Goal: Transaction & Acquisition: Purchase product/service

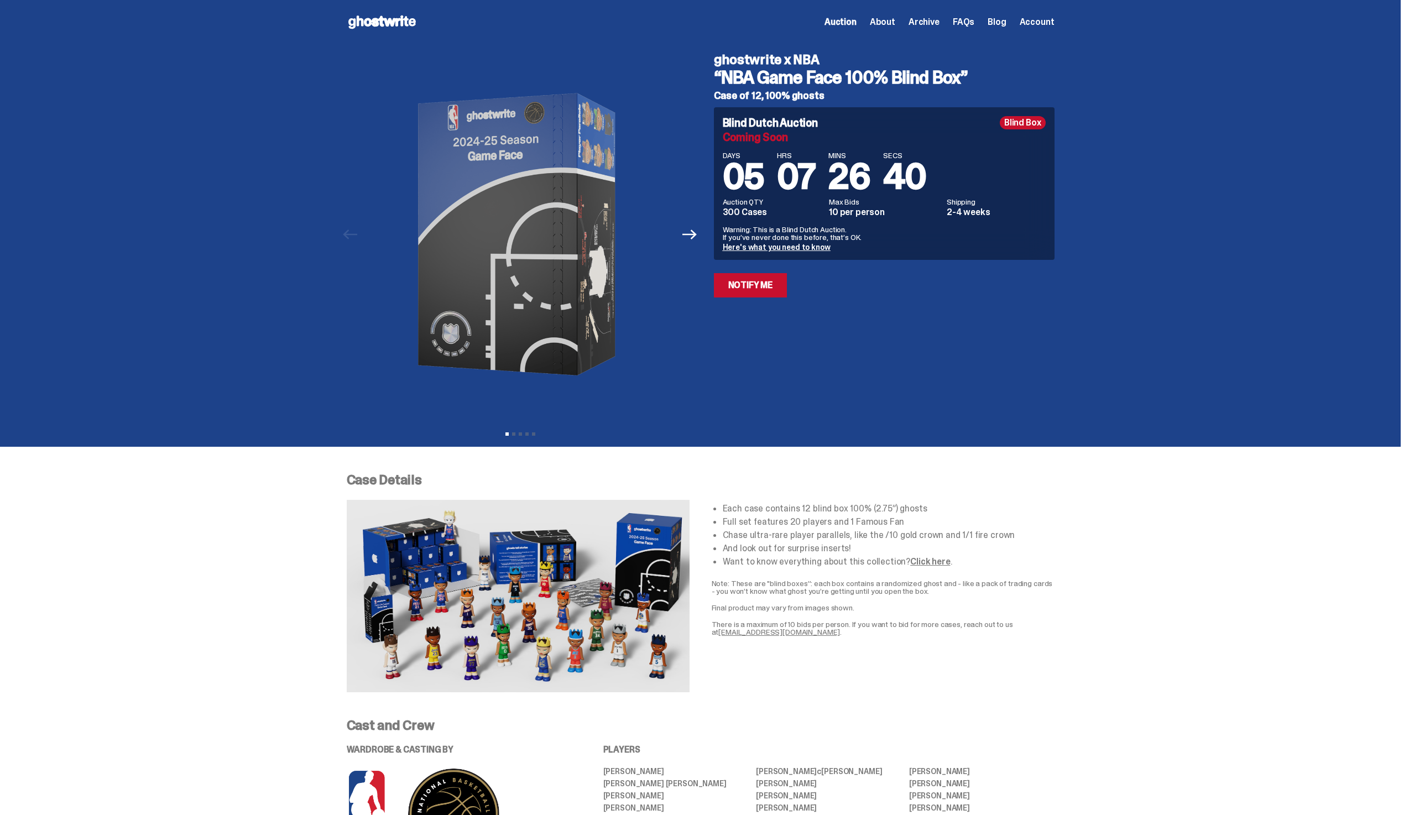
click at [374, 17] on icon at bounding box center [382, 22] width 71 height 18
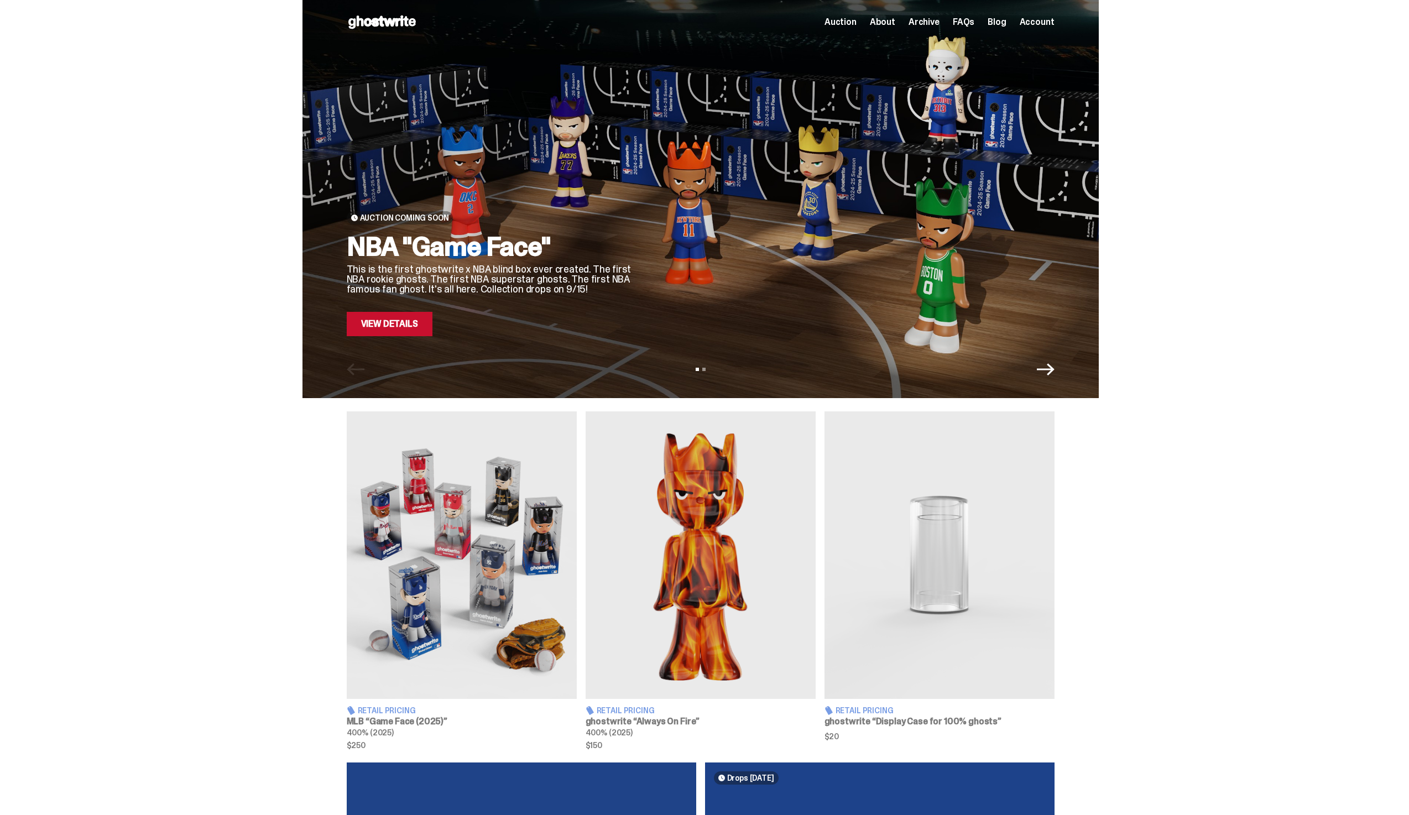
click at [398, 329] on link "View Details" at bounding box center [390, 324] width 86 height 24
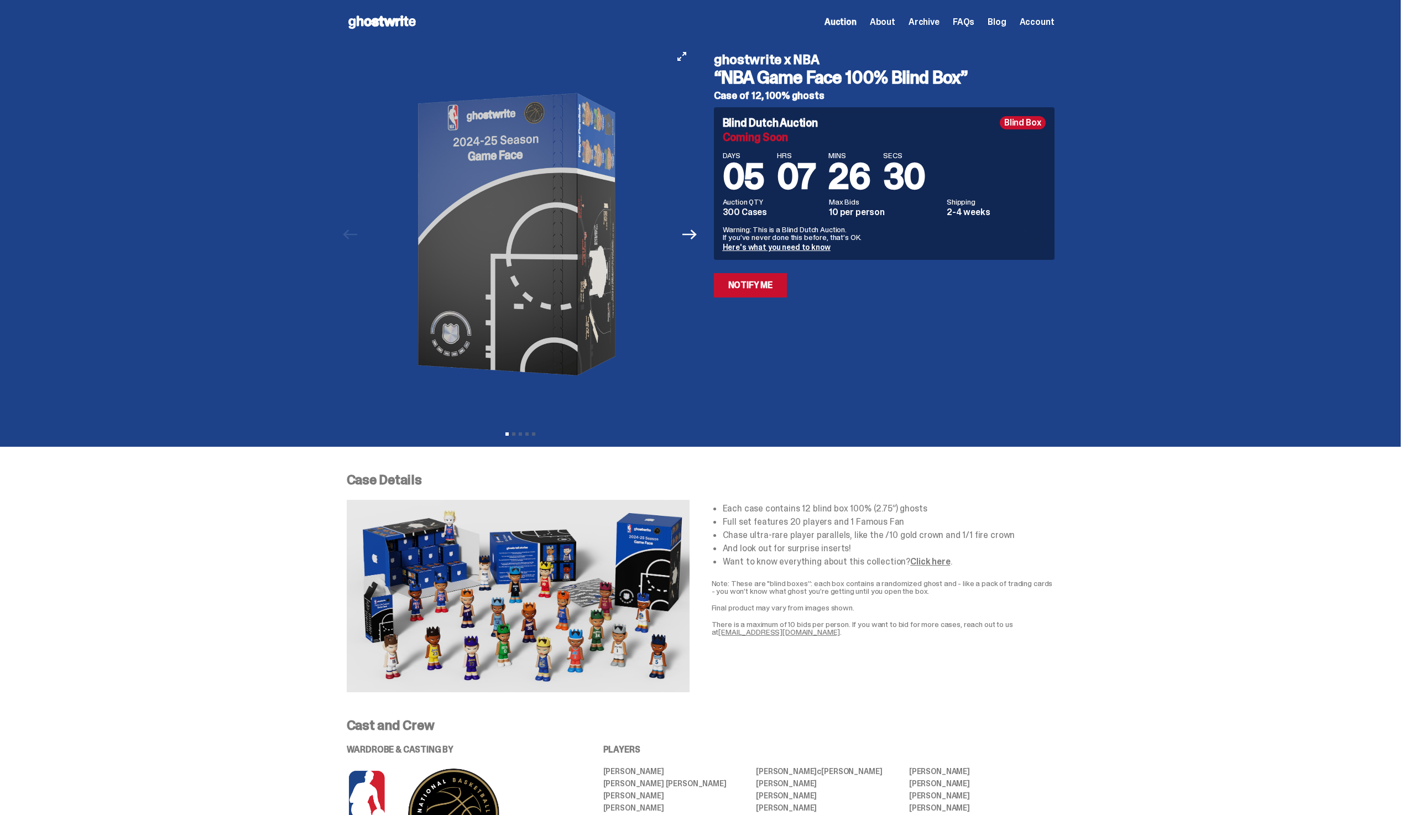
click at [682, 233] on button "Next" at bounding box center [690, 234] width 24 height 24
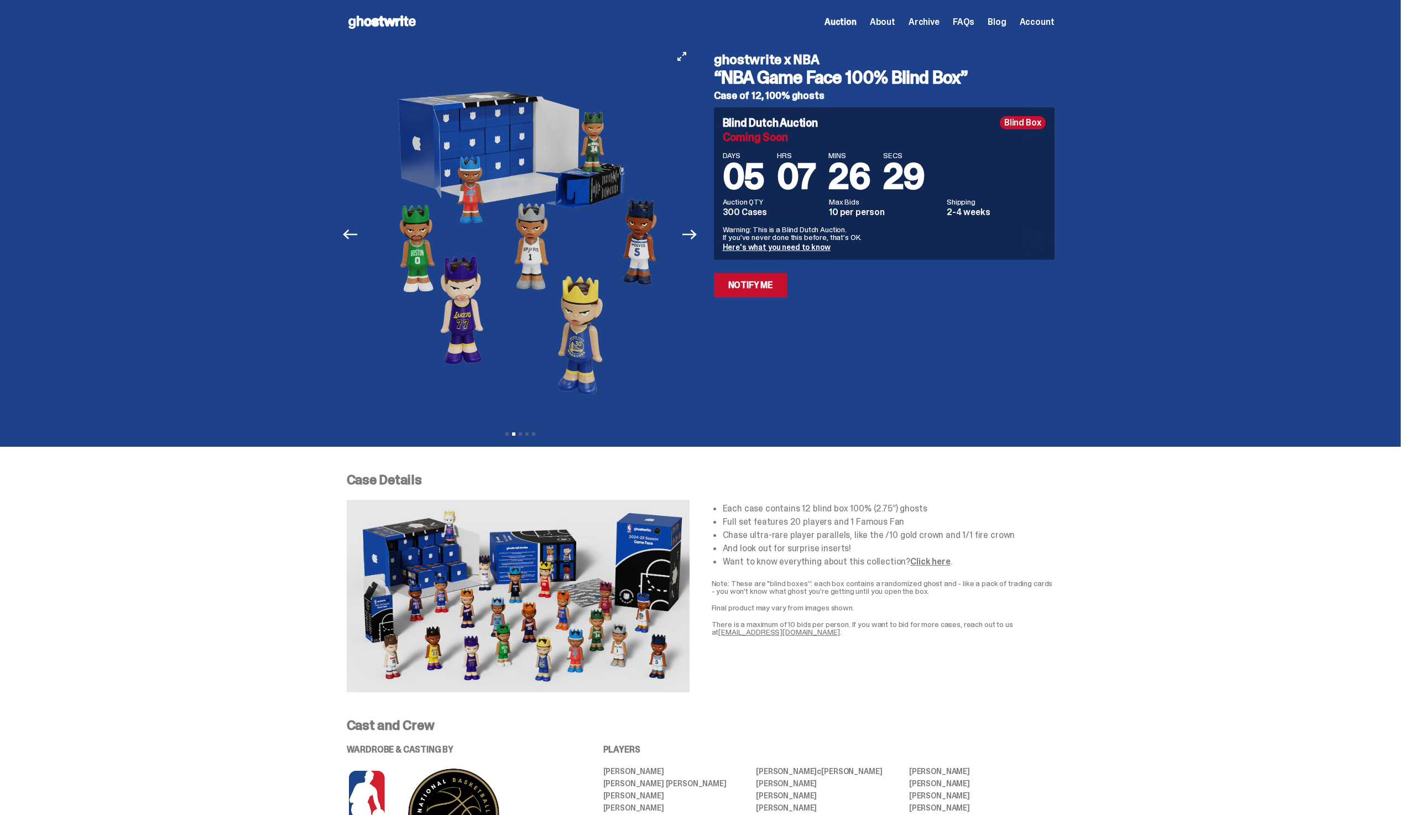
click at [682, 233] on button "Next" at bounding box center [690, 234] width 24 height 24
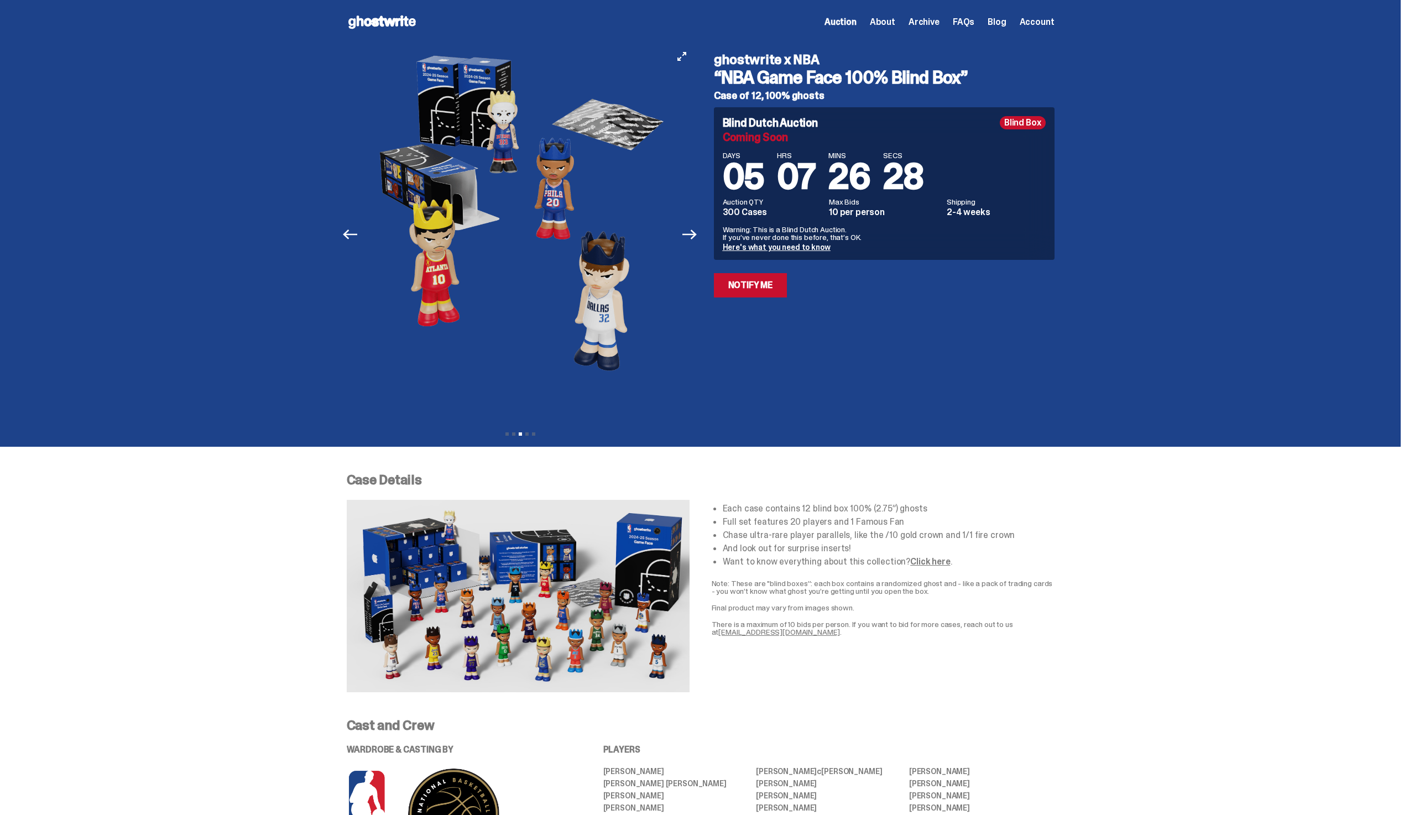
click at [682, 234] on button "Next" at bounding box center [690, 234] width 24 height 24
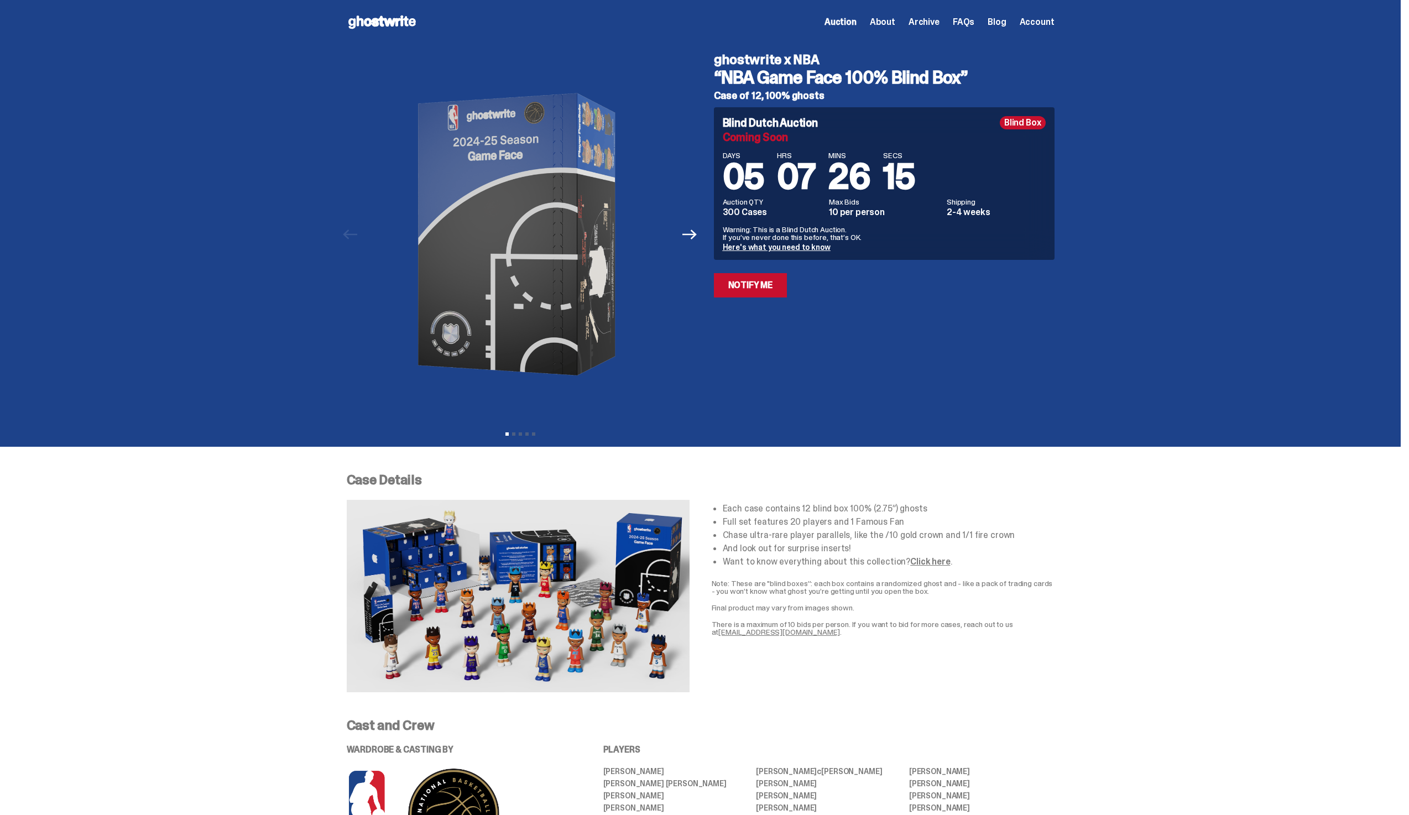
scroll to position [1635, 0]
